Goal: Information Seeking & Learning: Learn about a topic

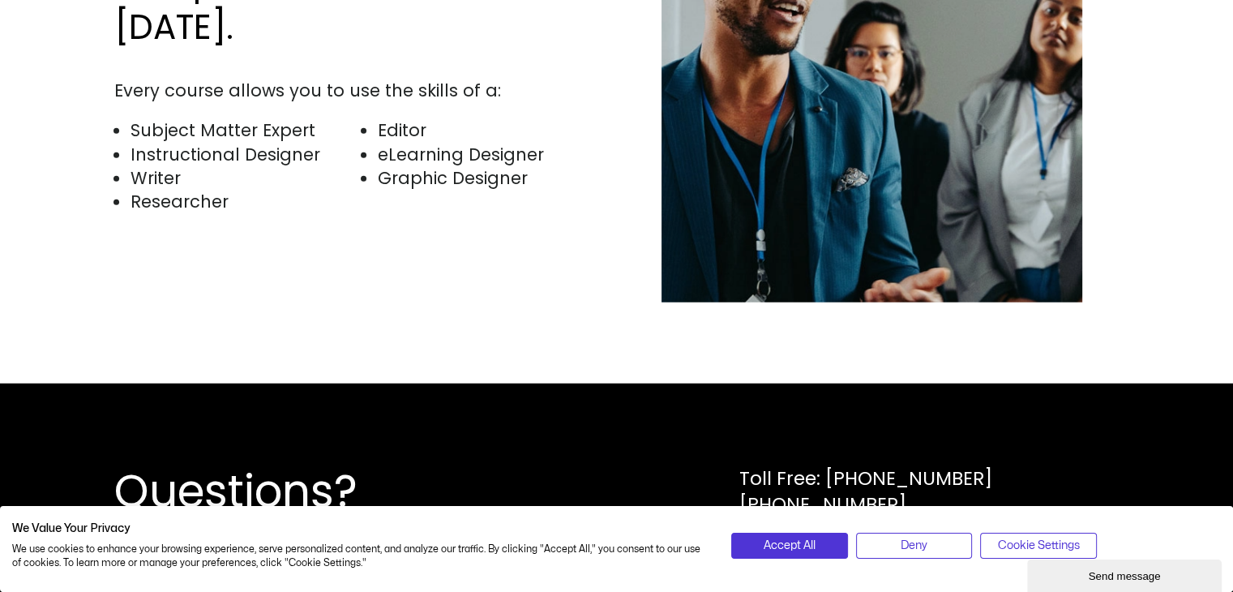
scroll to position [4124, 0]
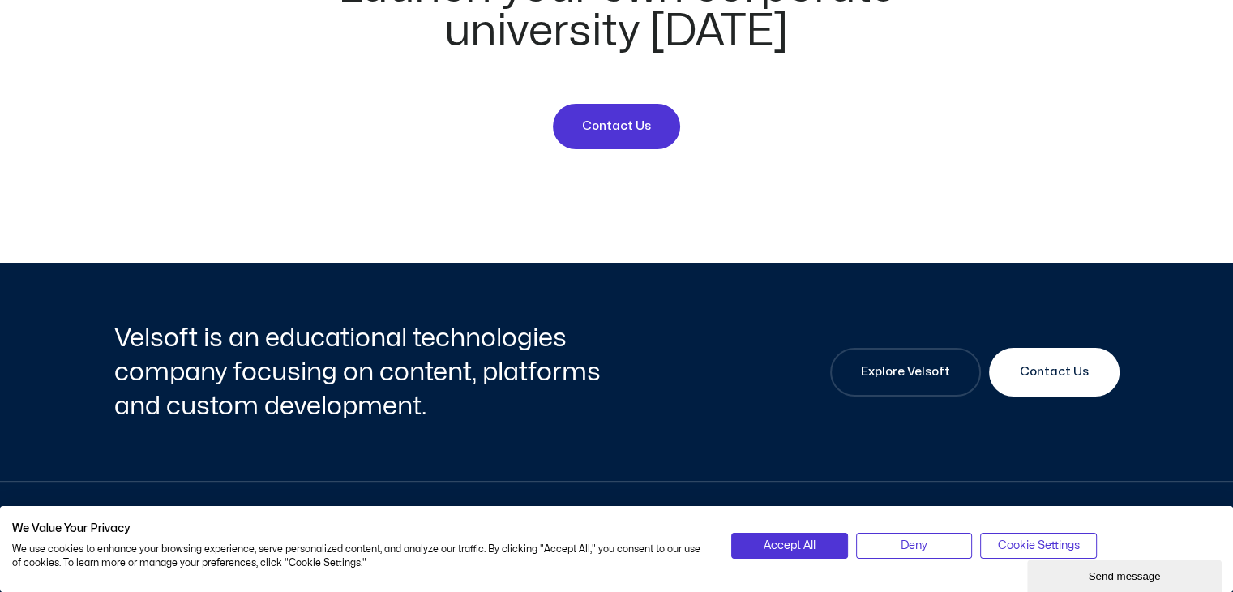
scroll to position [6277, 0]
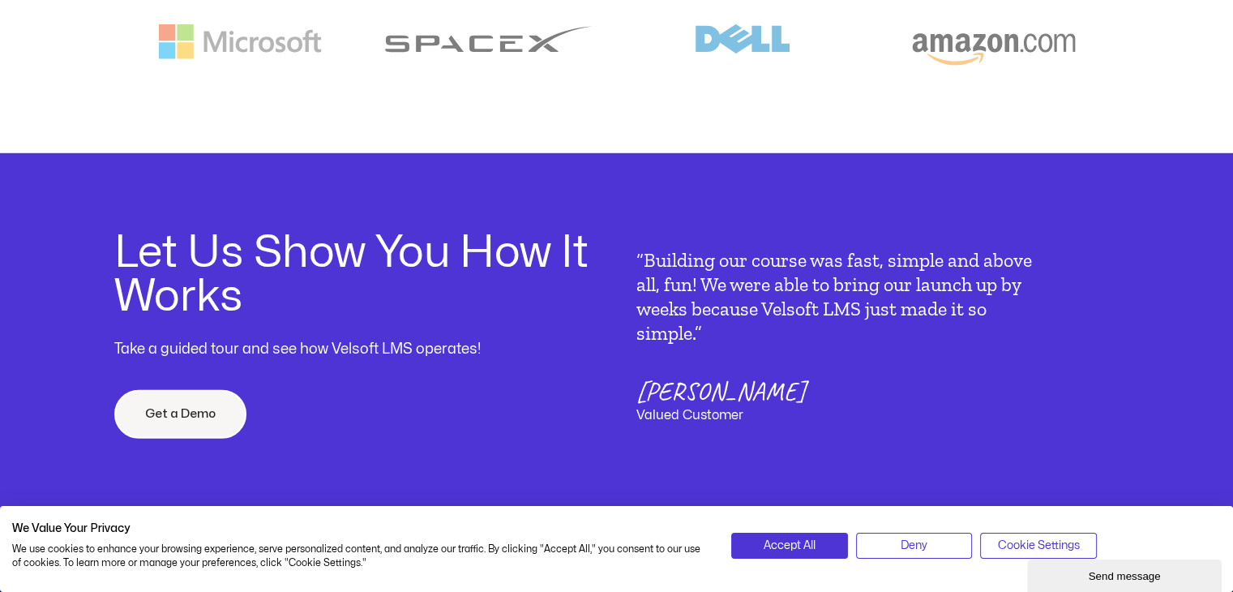
scroll to position [5073, 0]
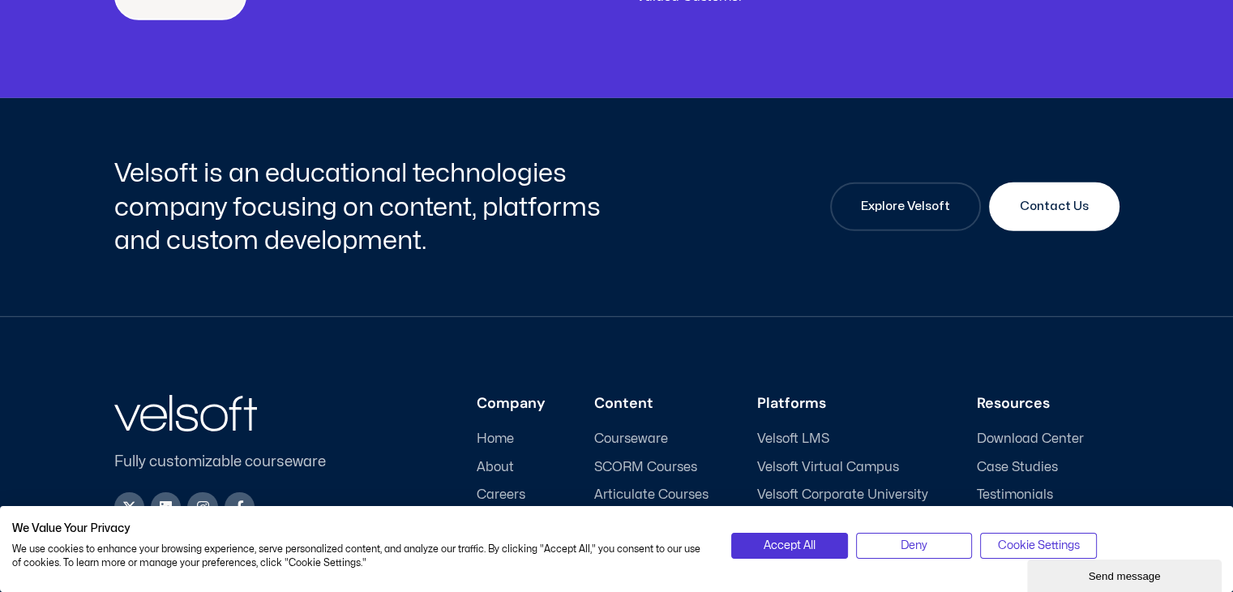
click at [652, 431] on span "Courseware" at bounding box center [631, 438] width 74 height 15
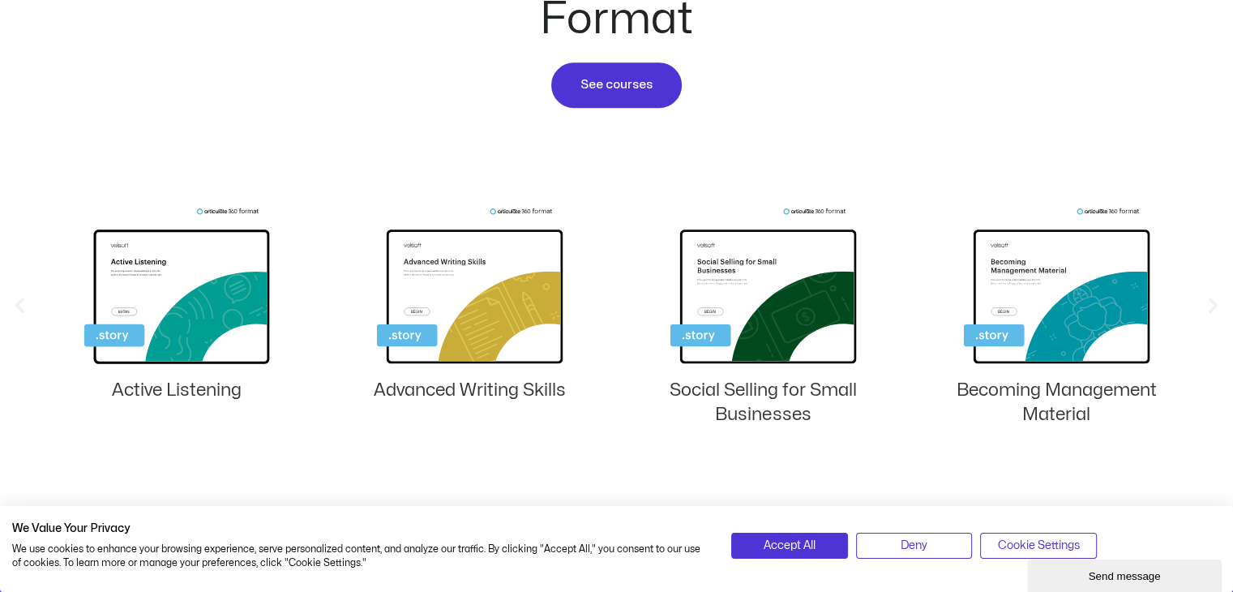
click at [803, 332] on img "5 / 8" at bounding box center [764, 289] width 186 height 162
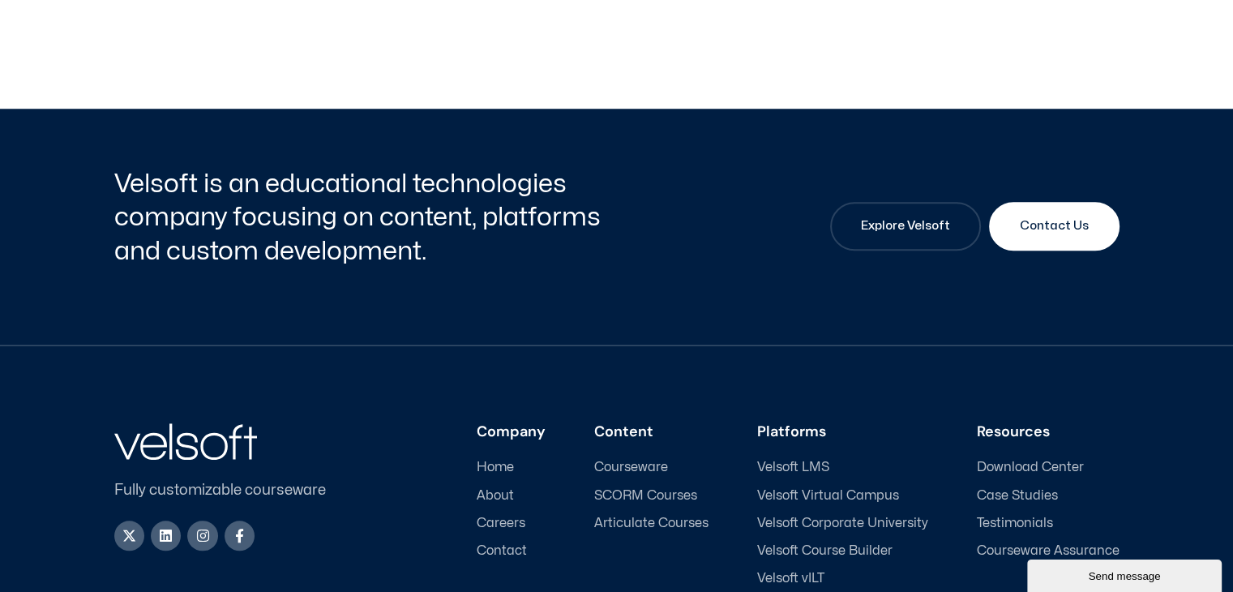
scroll to position [1491, 0]
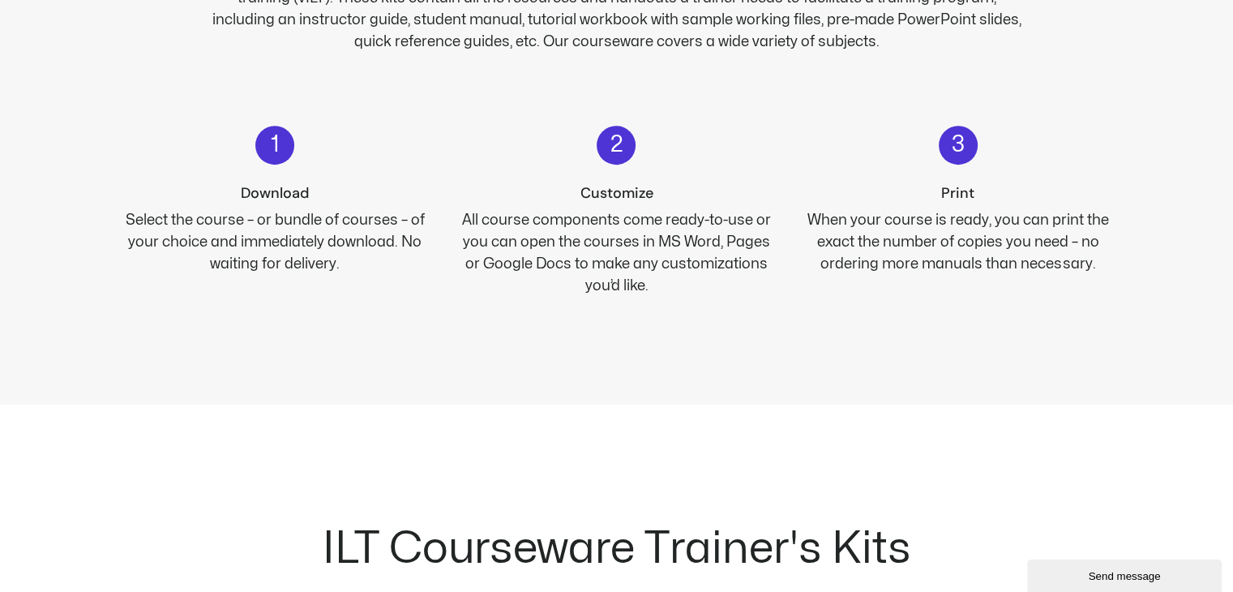
scroll to position [1553, 0]
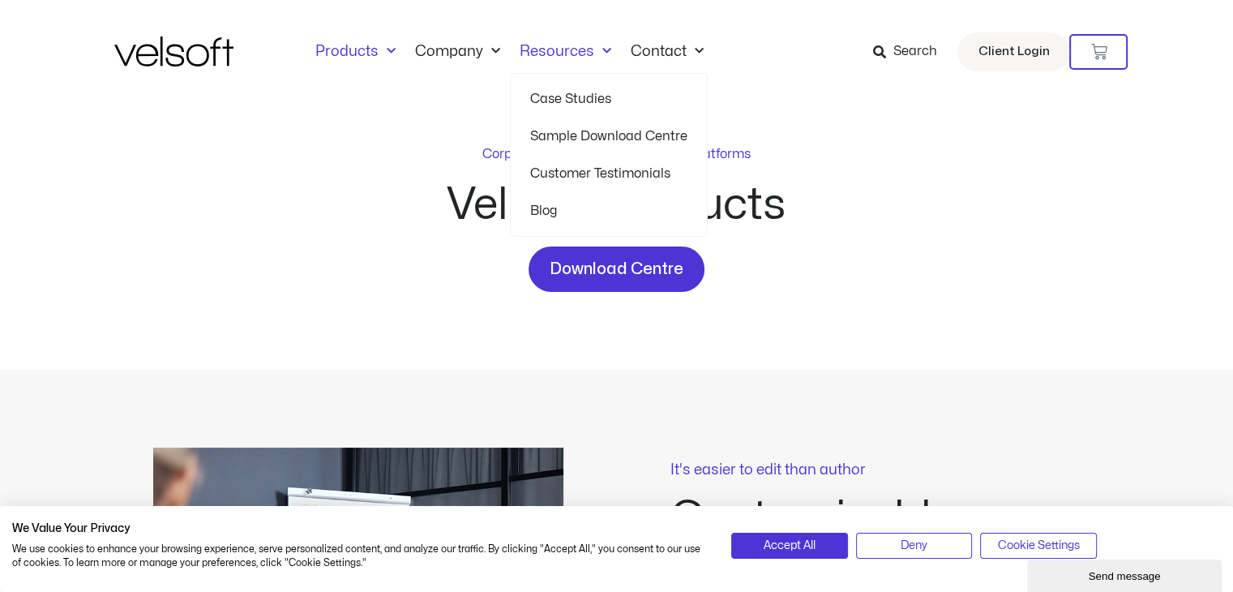
click at [577, 50] on link "Resources" at bounding box center [565, 52] width 111 height 18
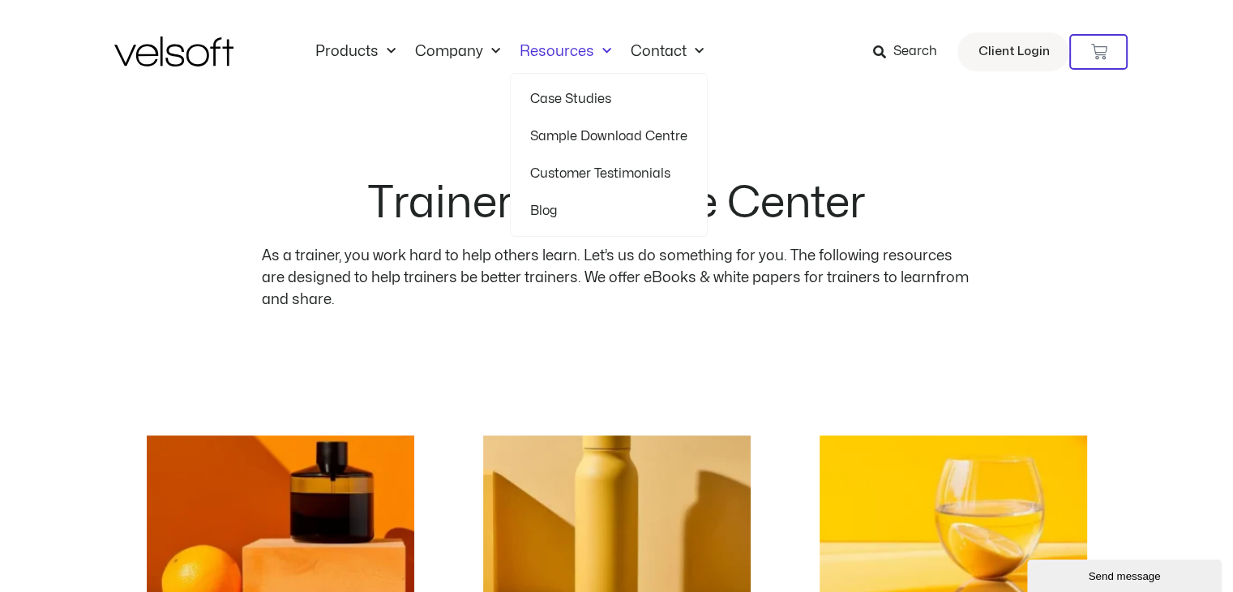
click at [568, 95] on link "Case Studies" at bounding box center [608, 98] width 157 height 37
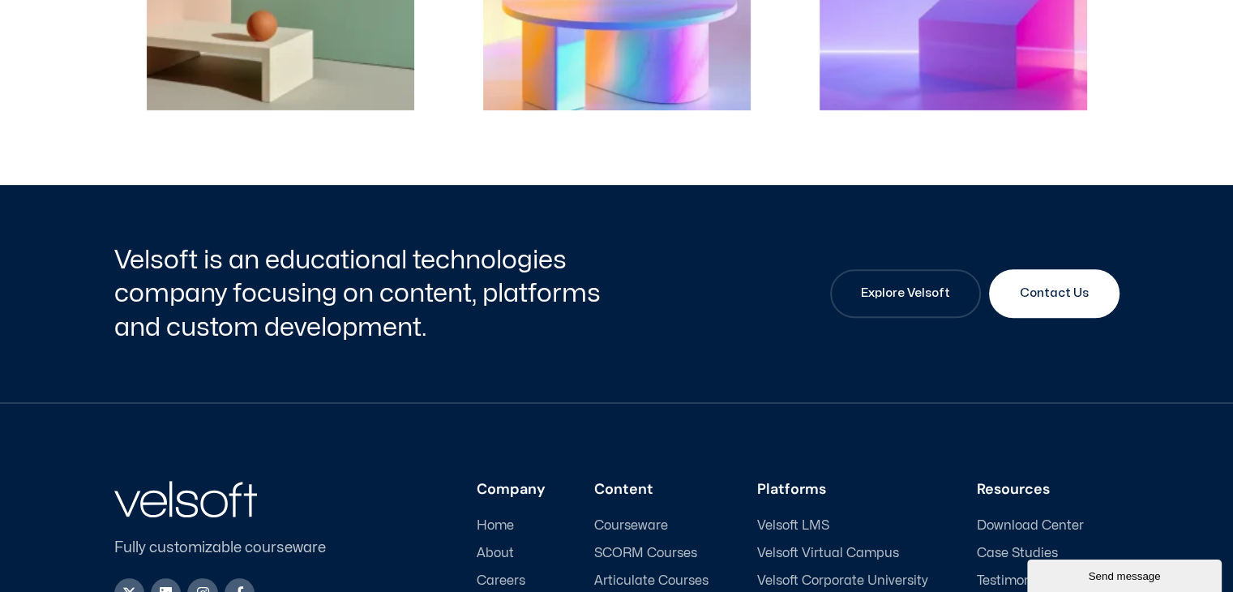
scroll to position [738, 0]
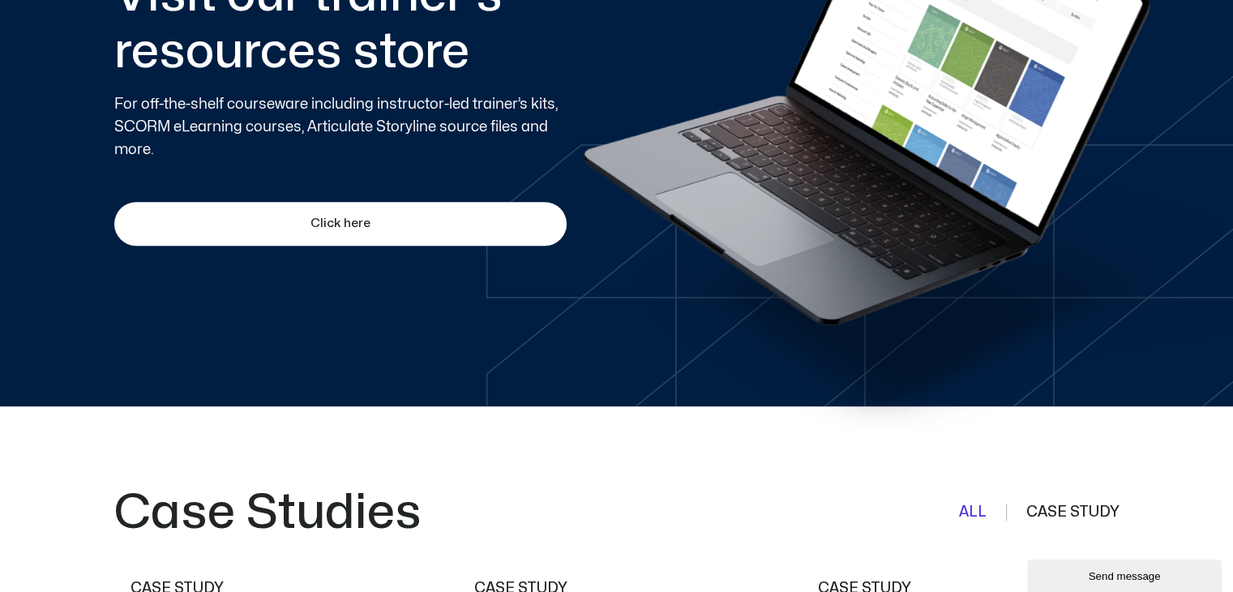
scroll to position [996, 0]
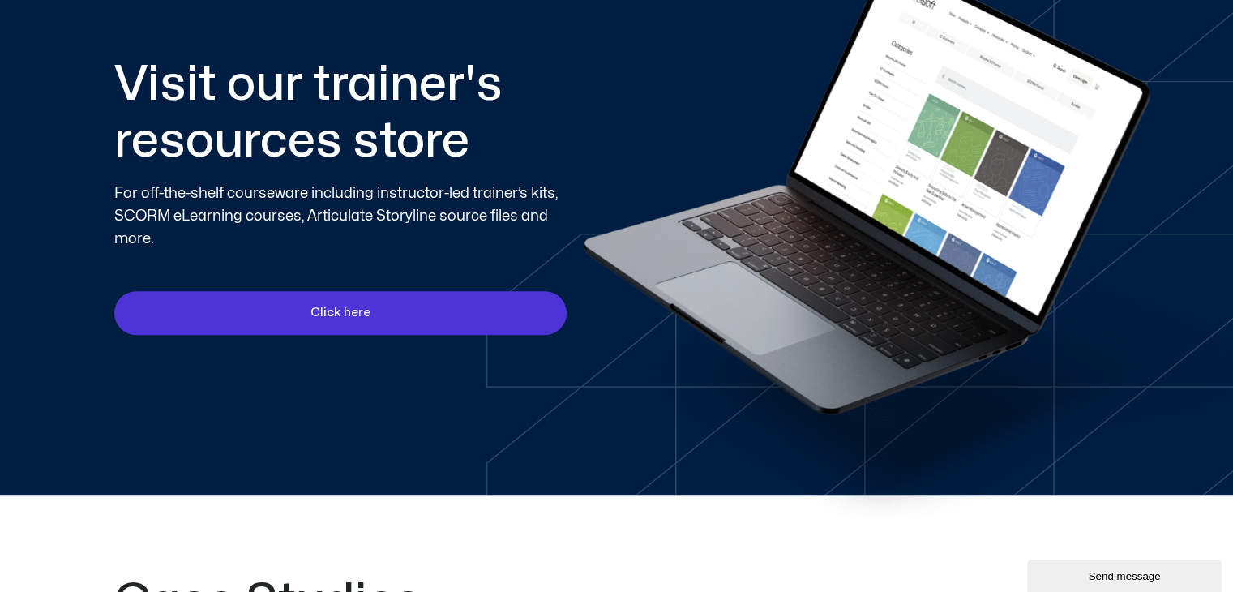
click at [301, 323] on link "Click here" at bounding box center [340, 313] width 452 height 44
